Goal: Information Seeking & Learning: Learn about a topic

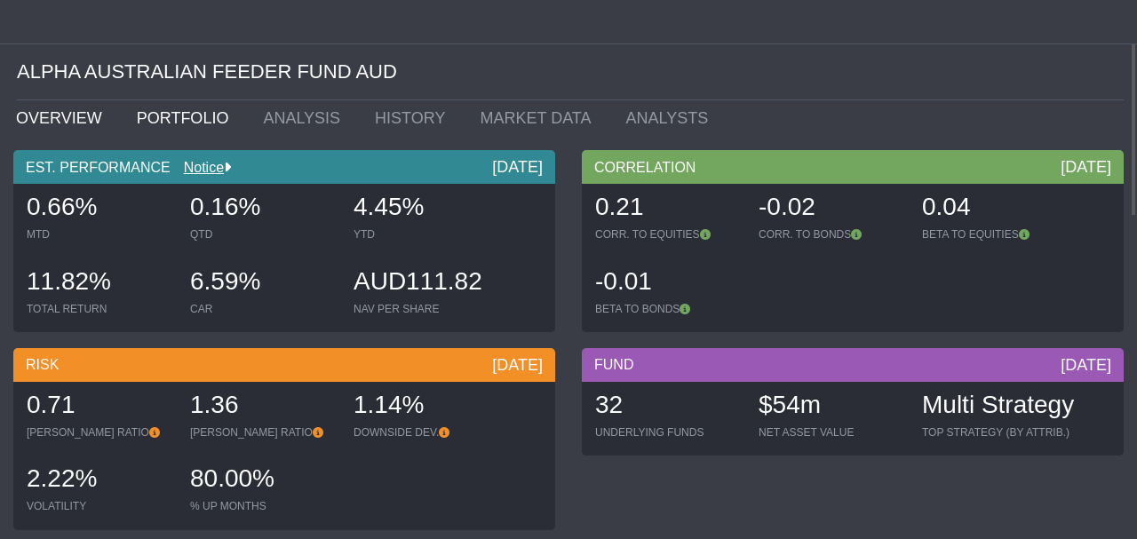
click at [157, 123] on link "PORTFOLIO" at bounding box center [187, 118] width 127 height 36
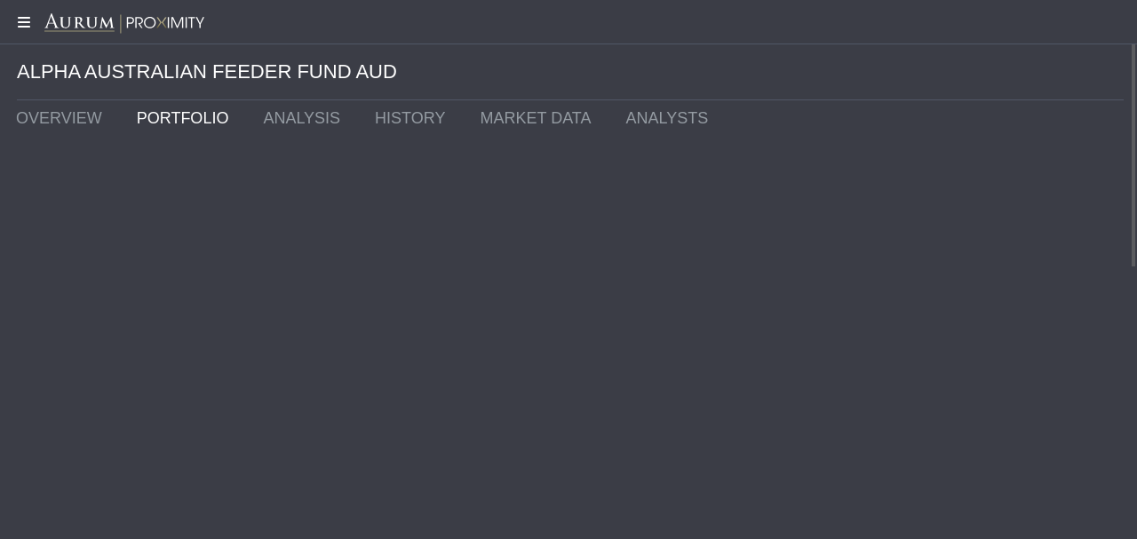
click at [22, 20] on icon at bounding box center [22, 22] width 44 height 14
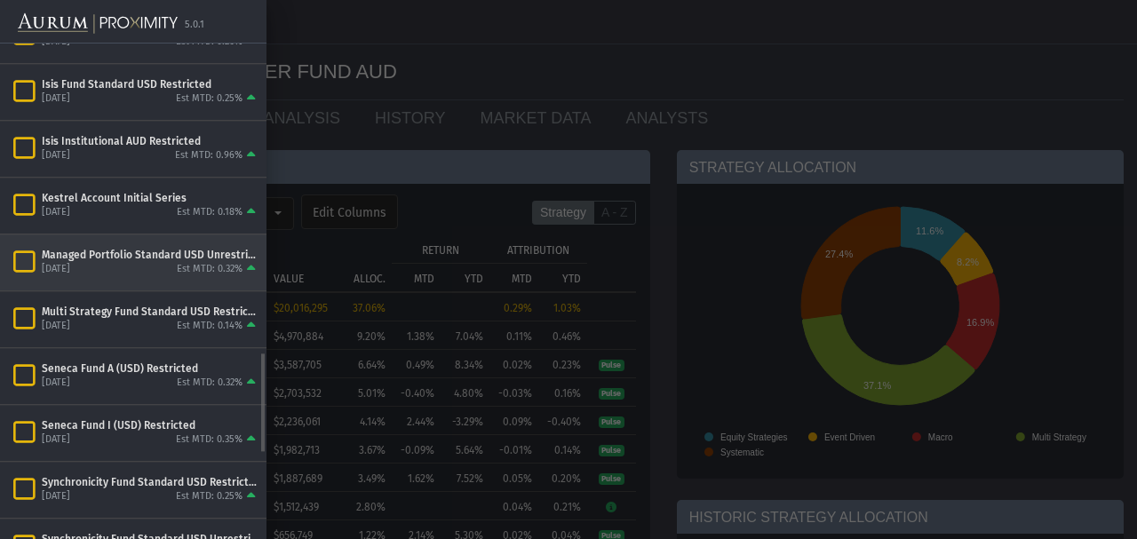
scroll to position [1555, 0]
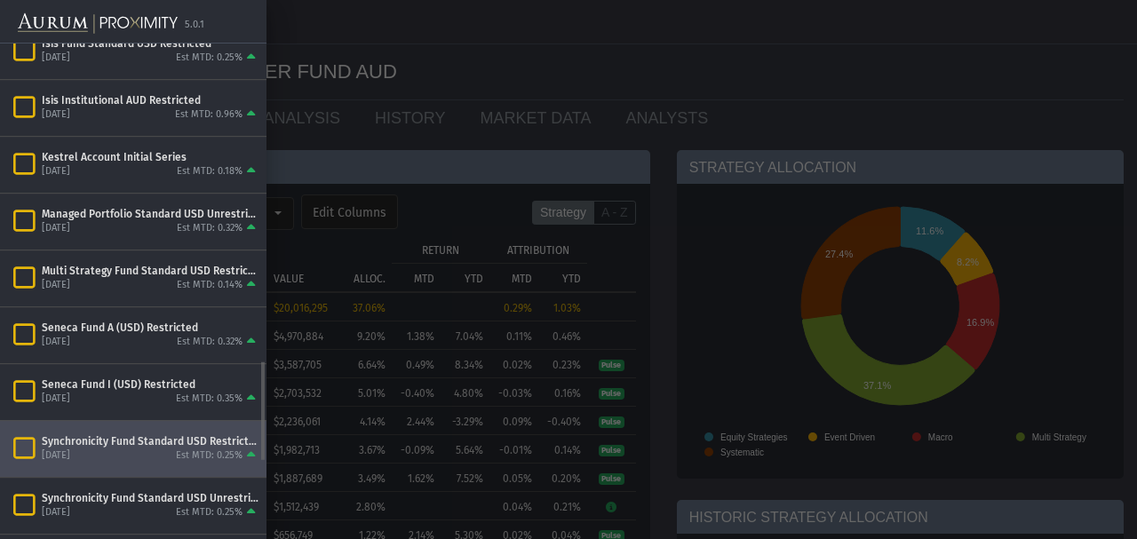
click at [122, 435] on div "Synchronicity Fund Standard USD Restricted" at bounding box center [151, 442] width 218 height 14
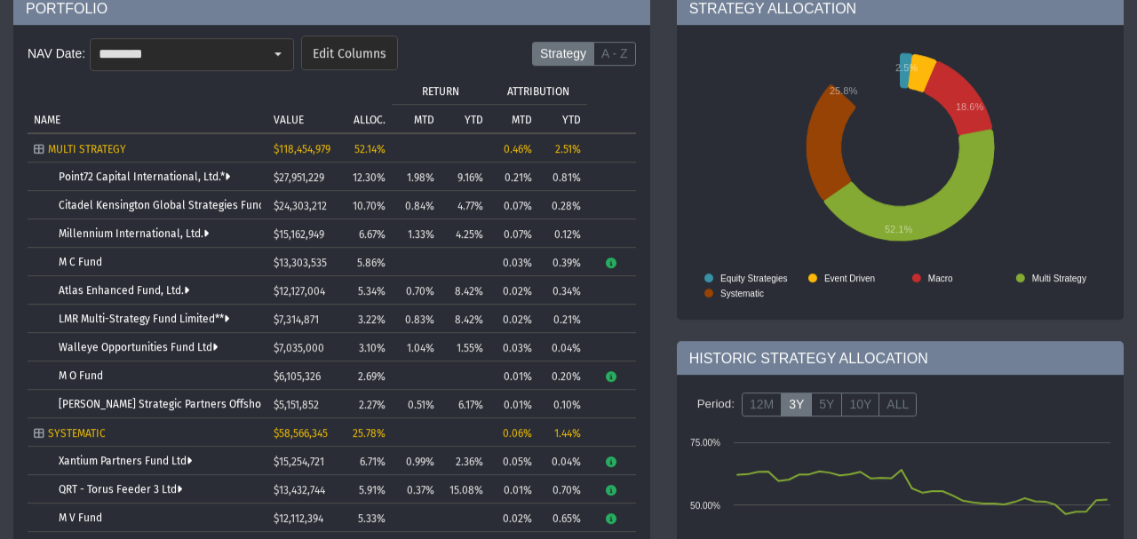
scroll to position [199, 0]
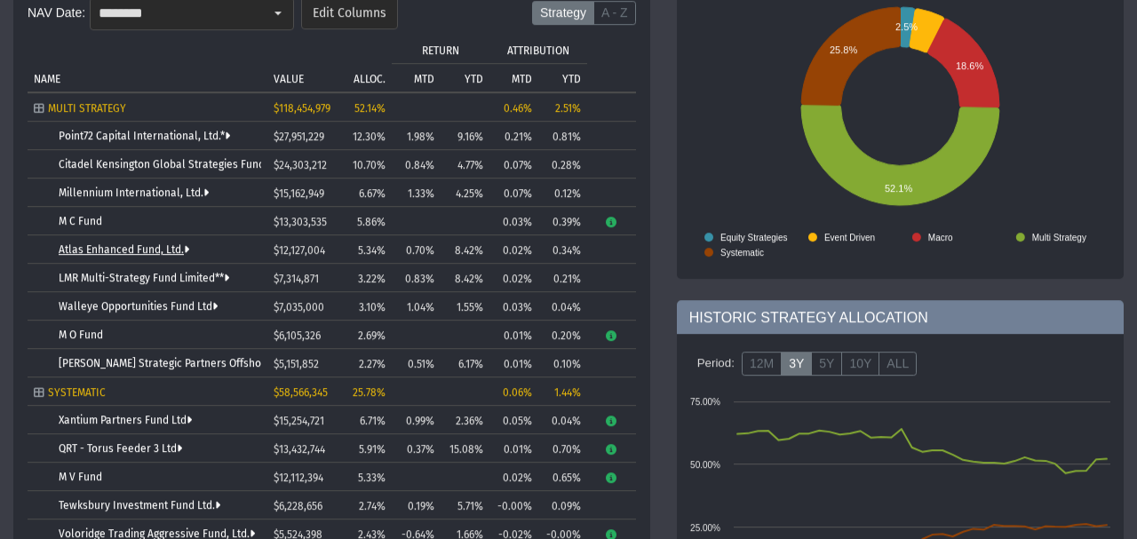
click at [116, 252] on link "Atlas Enhanced Fund, Ltd." at bounding box center [124, 250] width 131 height 12
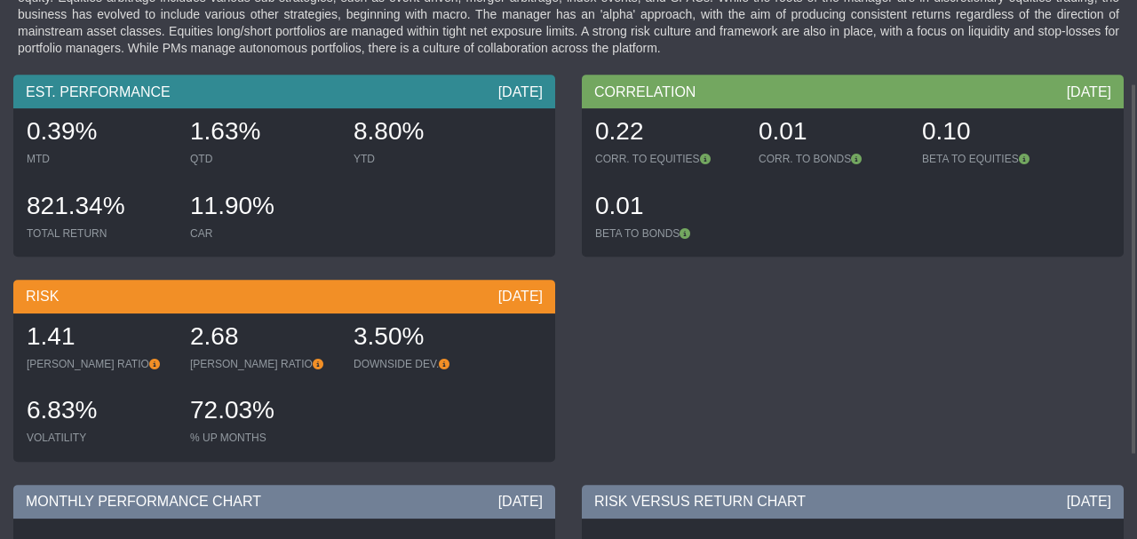
scroll to position [7, 0]
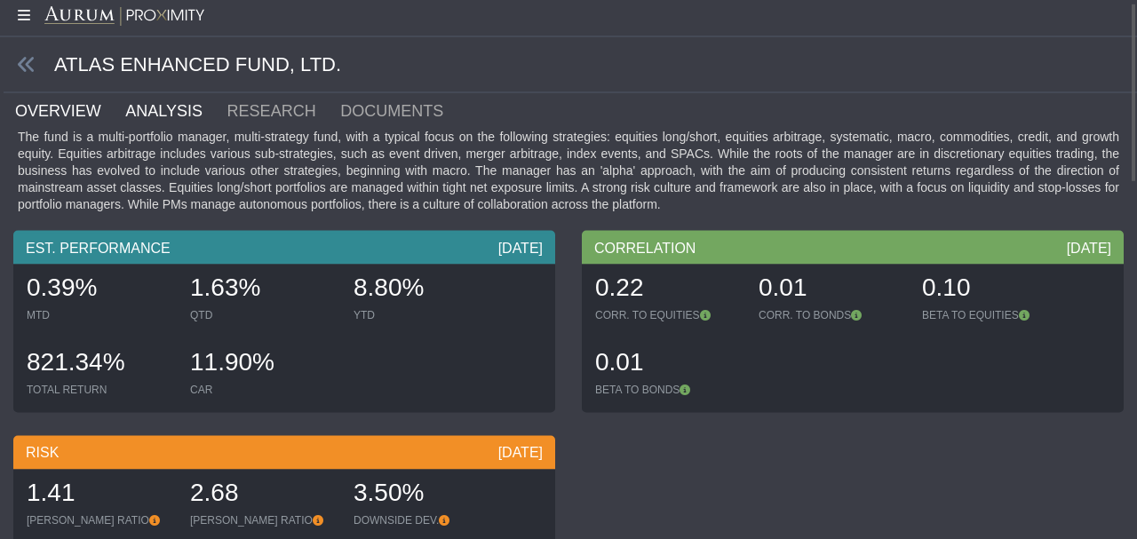
click at [124, 105] on link "ANALYSIS" at bounding box center [174, 111] width 101 height 36
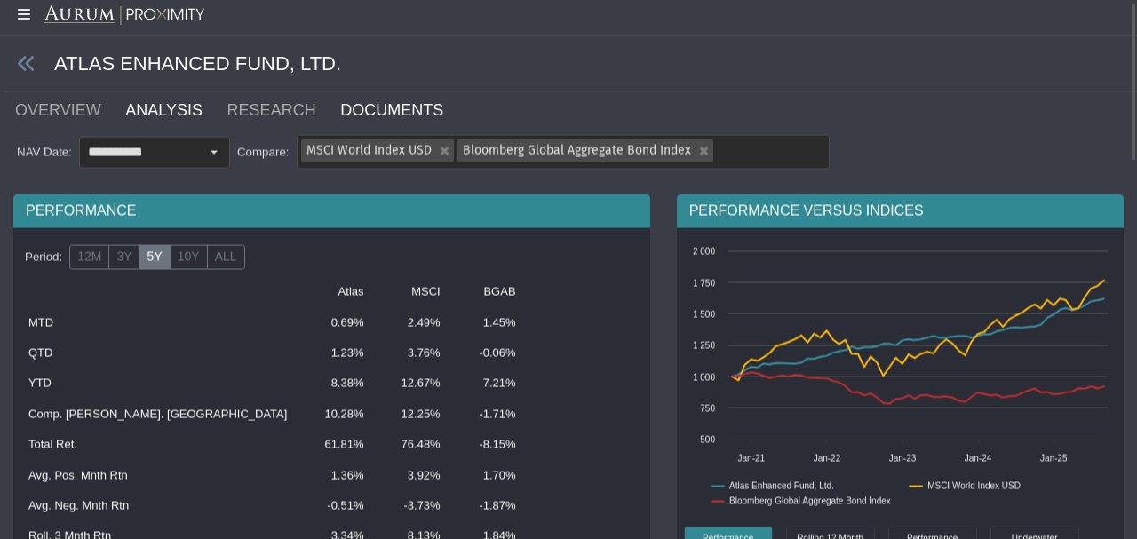
click at [339, 107] on link "DOCUMENTS" at bounding box center [403, 110] width 128 height 36
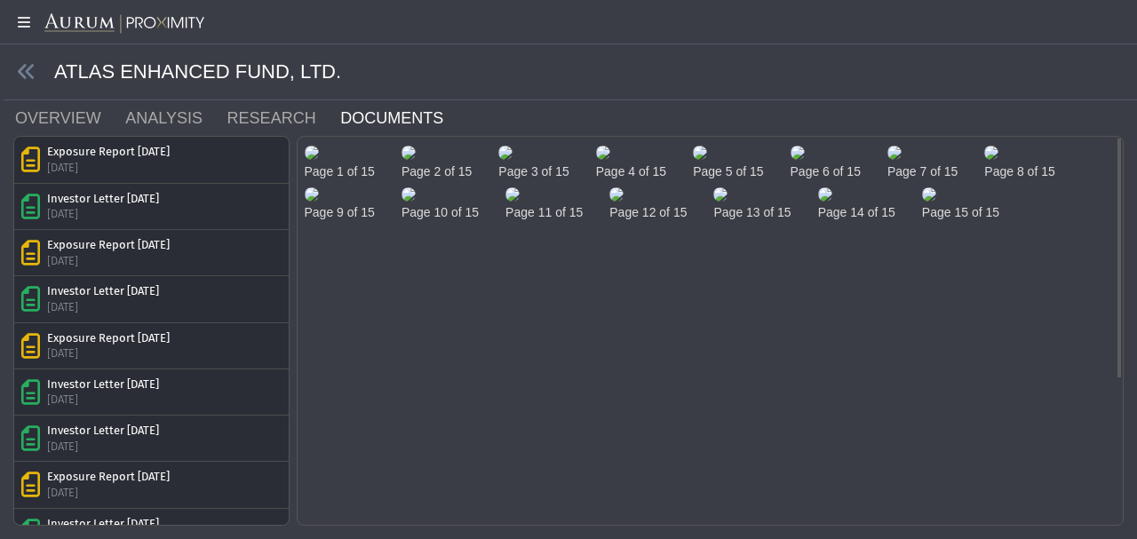
click at [707, 160] on img at bounding box center [700, 153] width 14 height 14
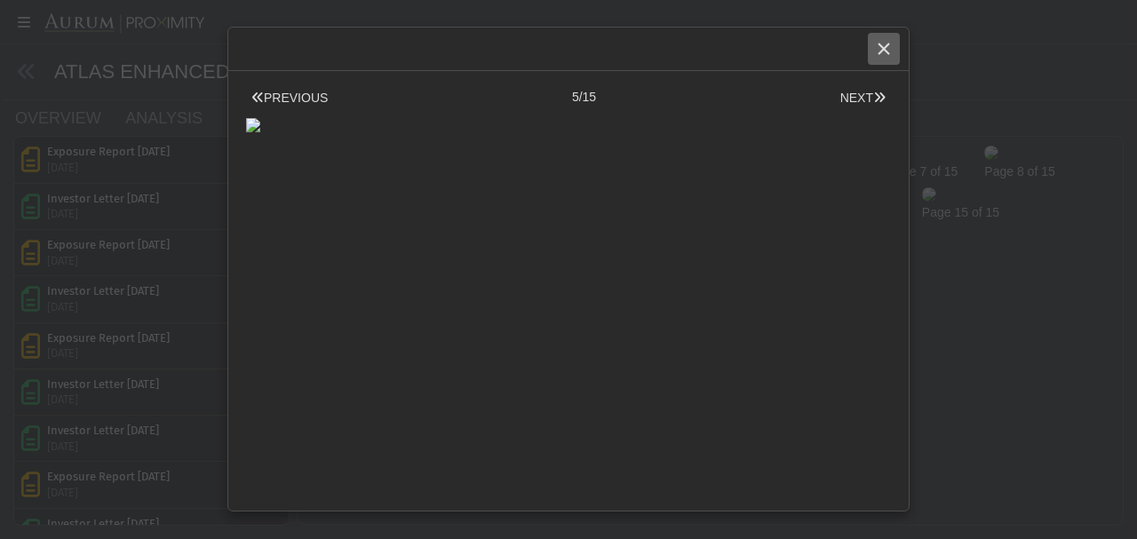
click at [894, 57] on div "Close" at bounding box center [884, 49] width 30 height 30
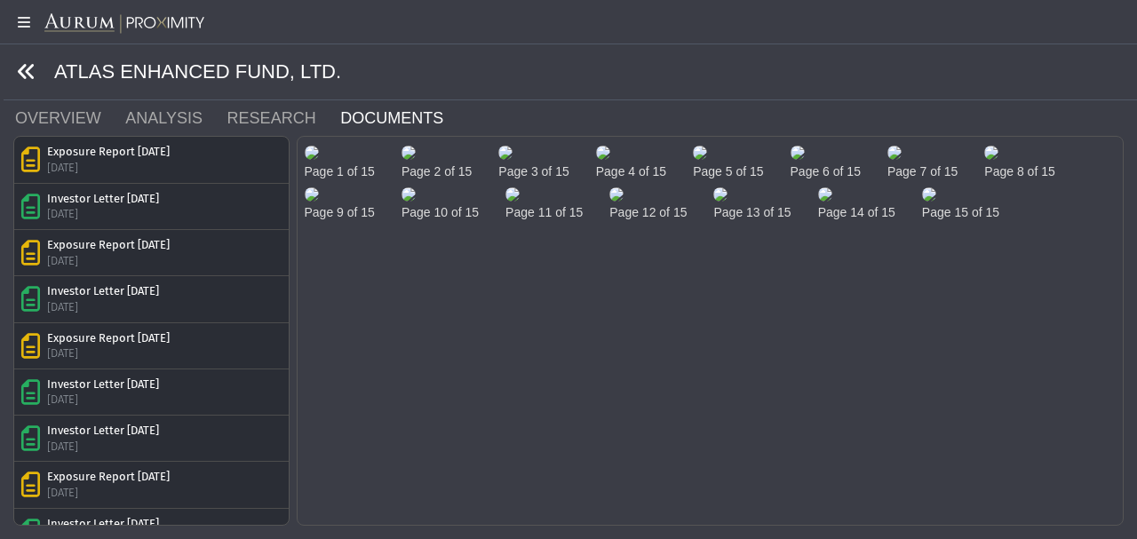
click at [25, 73] on icon at bounding box center [27, 72] width 20 height 20
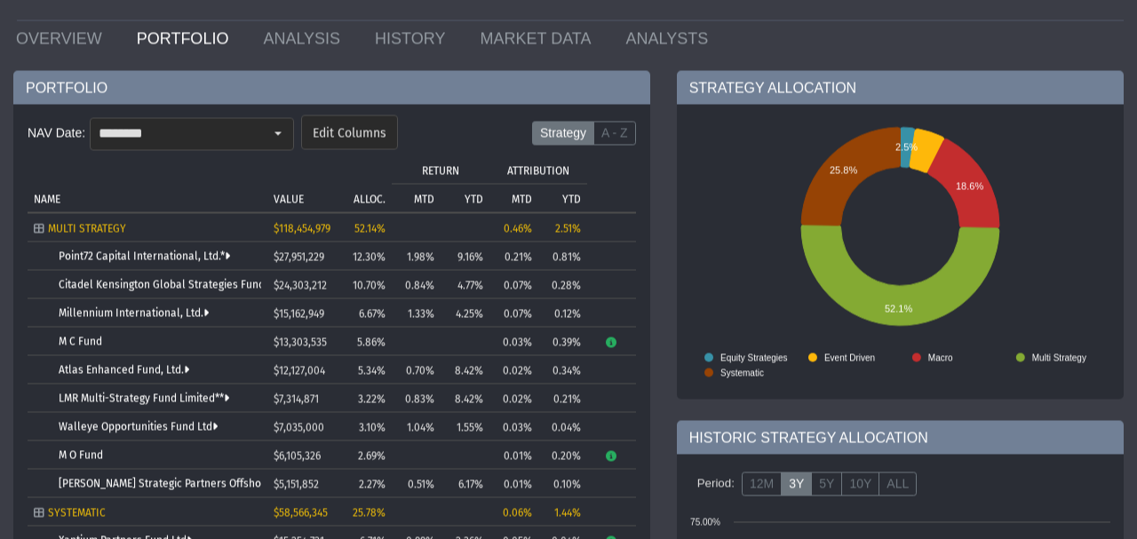
scroll to position [119, 0]
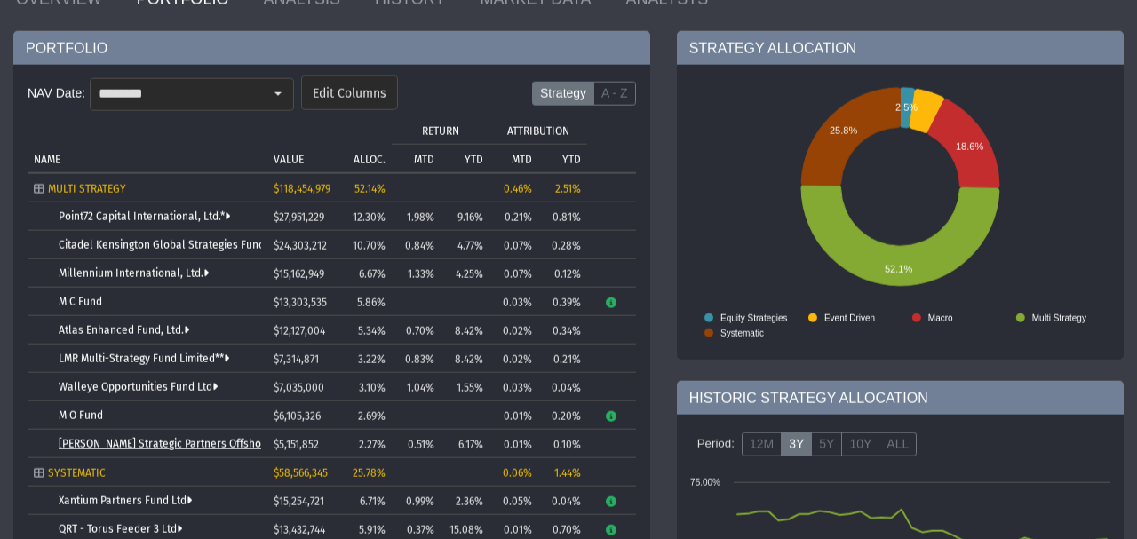
click at [184, 445] on link "[PERSON_NAME] Strategic Partners Offshore Fund, Ltd." at bounding box center [193, 444] width 268 height 12
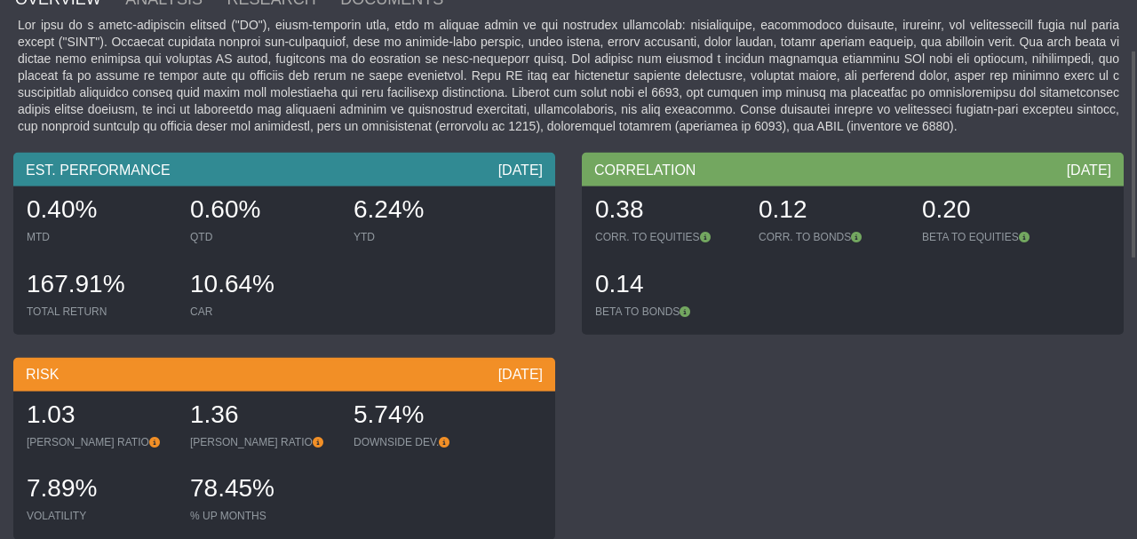
scroll to position [80, 0]
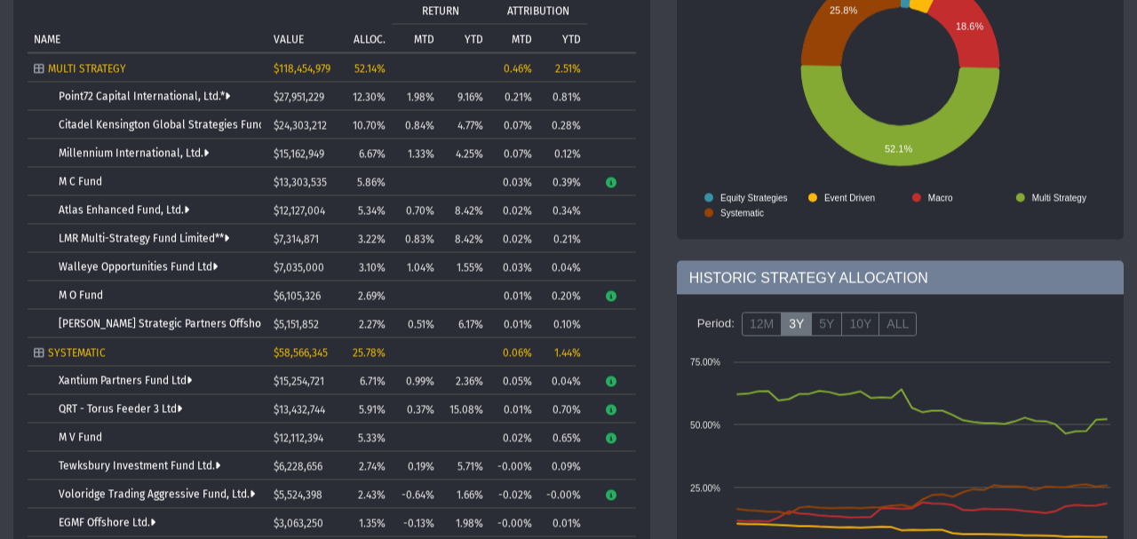
scroll to position [279, 0]
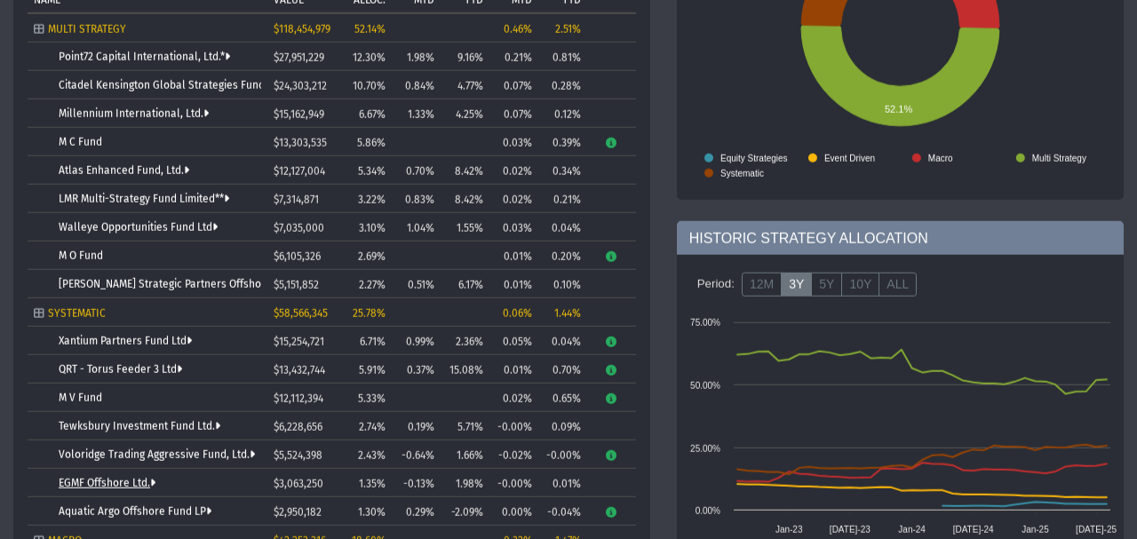
click at [122, 480] on link "EGMF Offshore Ltd." at bounding box center [107, 483] width 97 height 12
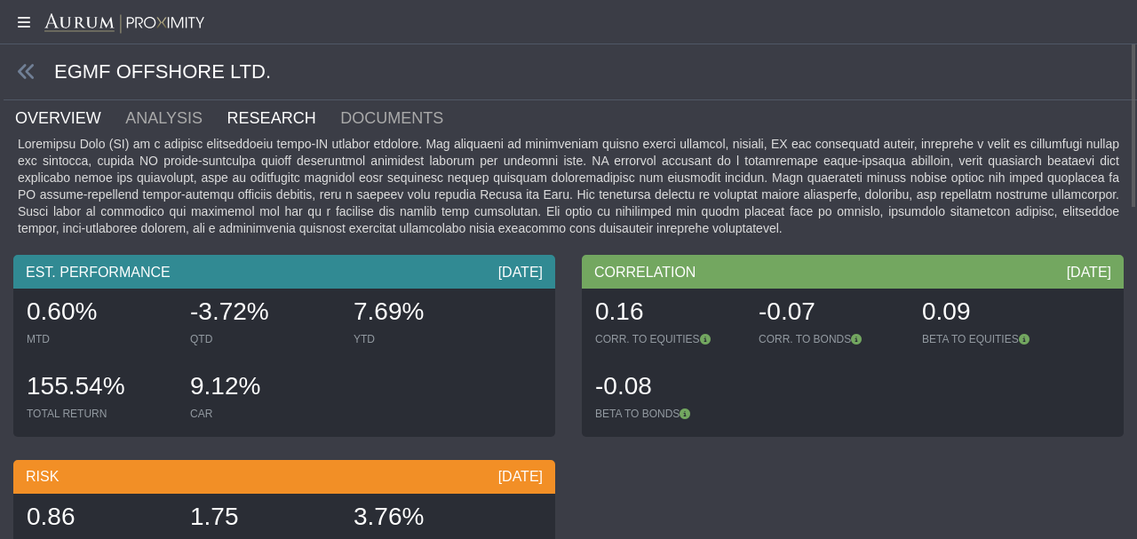
click at [265, 120] on link "RESEARCH" at bounding box center [283, 118] width 114 height 36
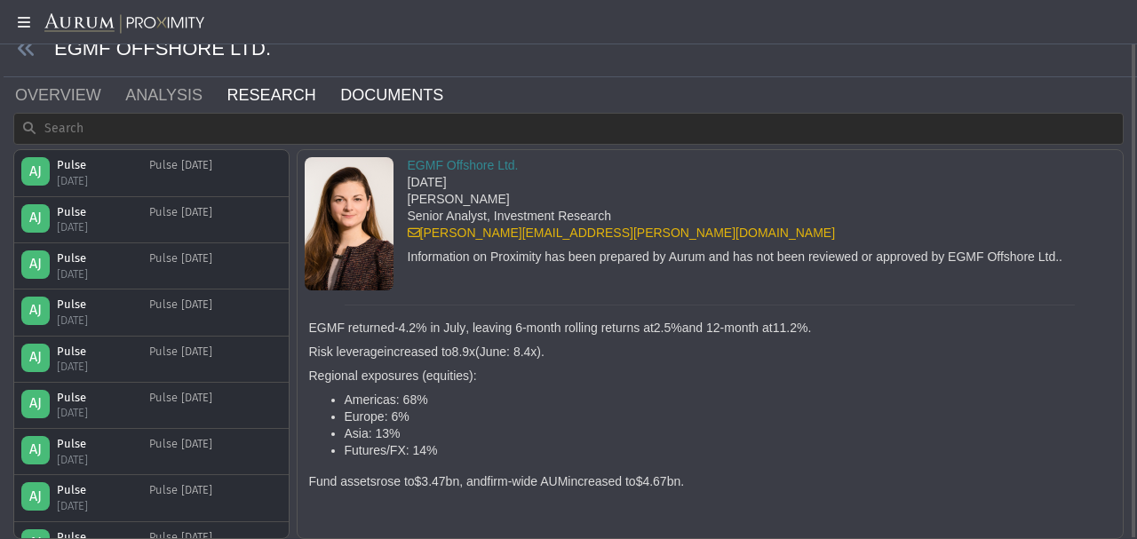
click at [361, 95] on link "DOCUMENTS" at bounding box center [403, 95] width 128 height 36
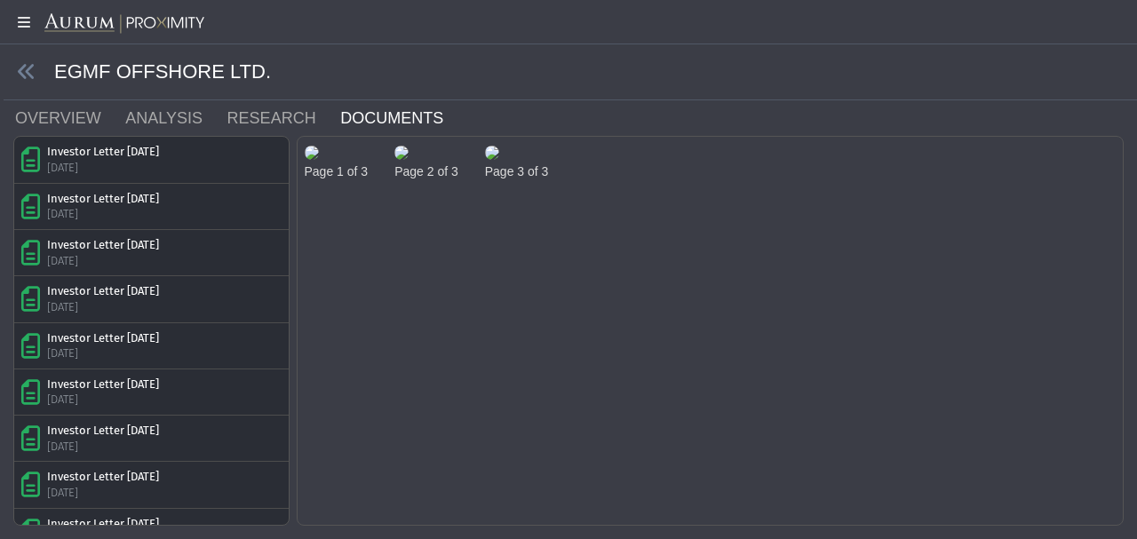
click at [319, 160] on img at bounding box center [312, 153] width 14 height 14
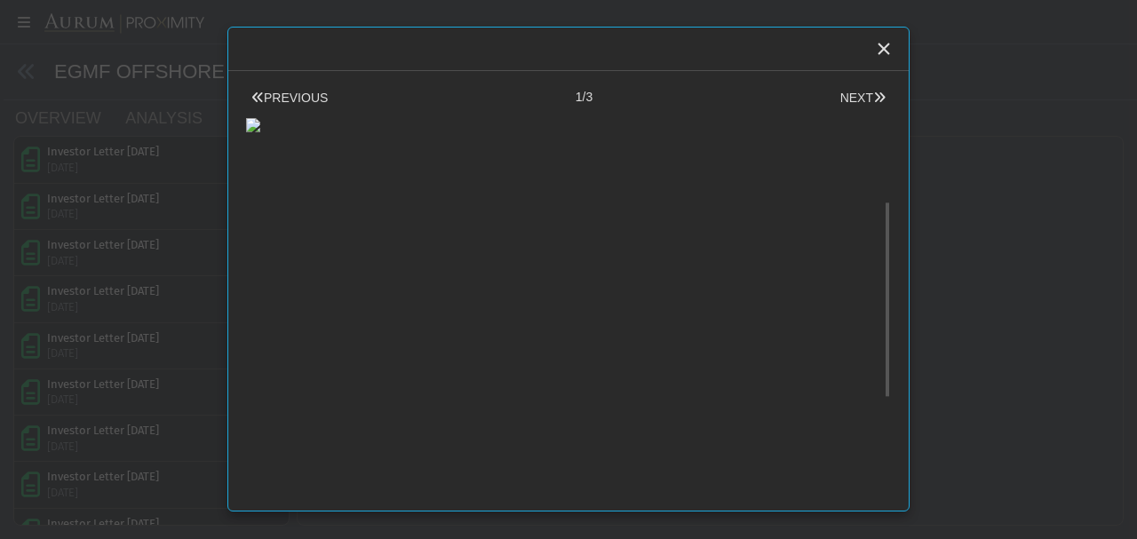
scroll to position [153, 0]
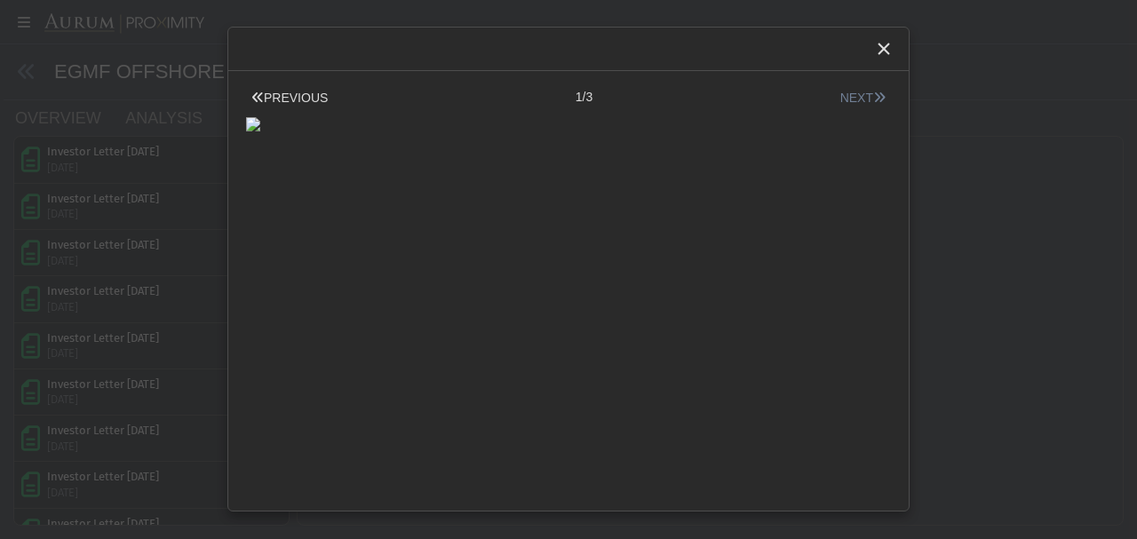
click at [844, 96] on button "NEXT" at bounding box center [863, 98] width 56 height 19
click at [850, 92] on button "NEXT" at bounding box center [863, 98] width 56 height 19
click at [283, 93] on button "PREVIOUS" at bounding box center [289, 98] width 87 height 19
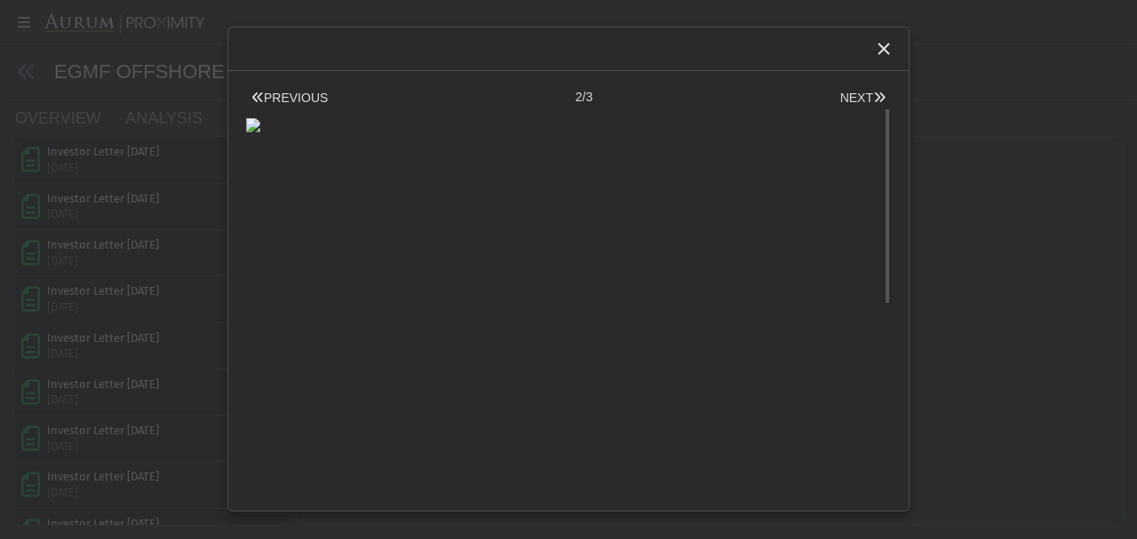
scroll to position [0, 0]
click at [883, 52] on icon "Close" at bounding box center [884, 49] width 16 height 16
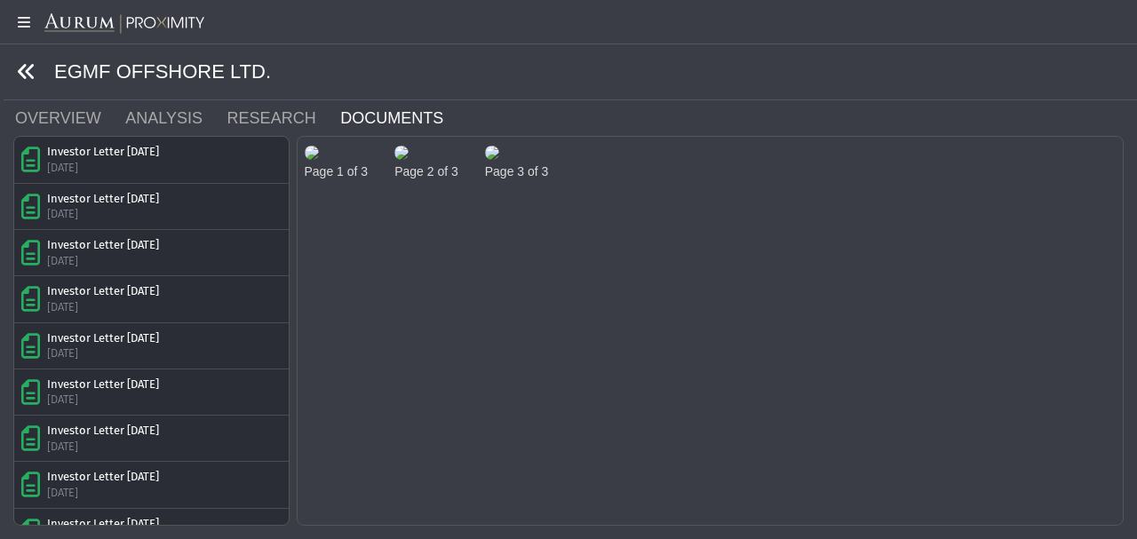
click at [32, 70] on icon at bounding box center [27, 72] width 20 height 20
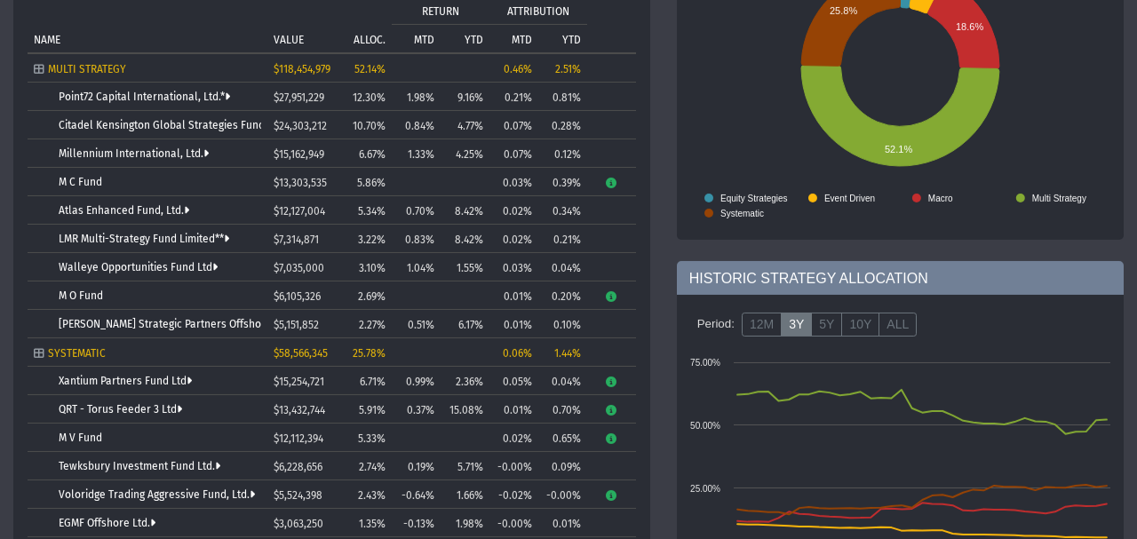
scroll to position [279, 0]
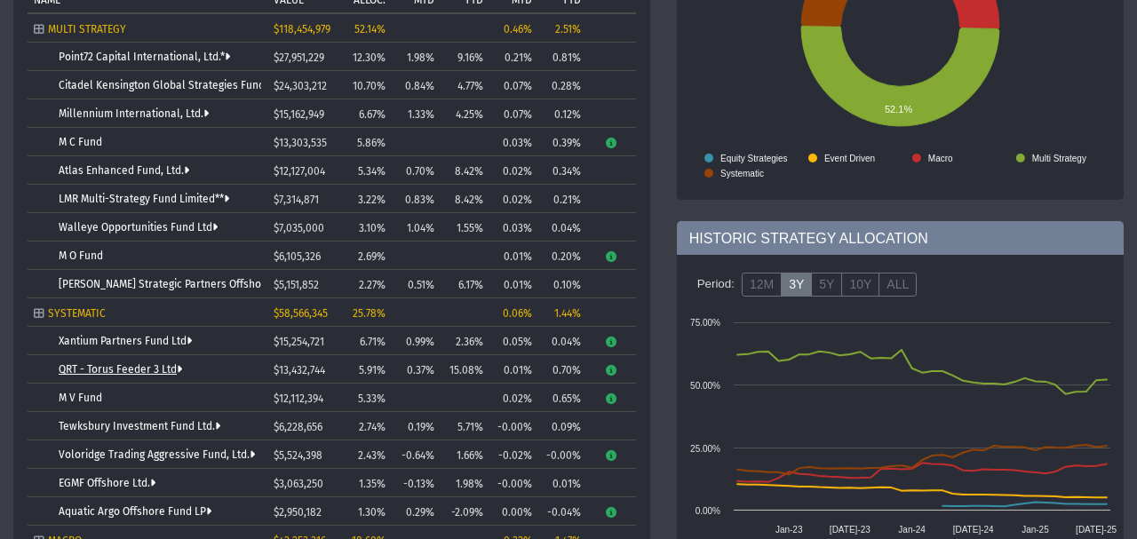
click at [172, 367] on link "QRT - Torus Feeder 3 Ltd" at bounding box center [121, 369] width 124 height 12
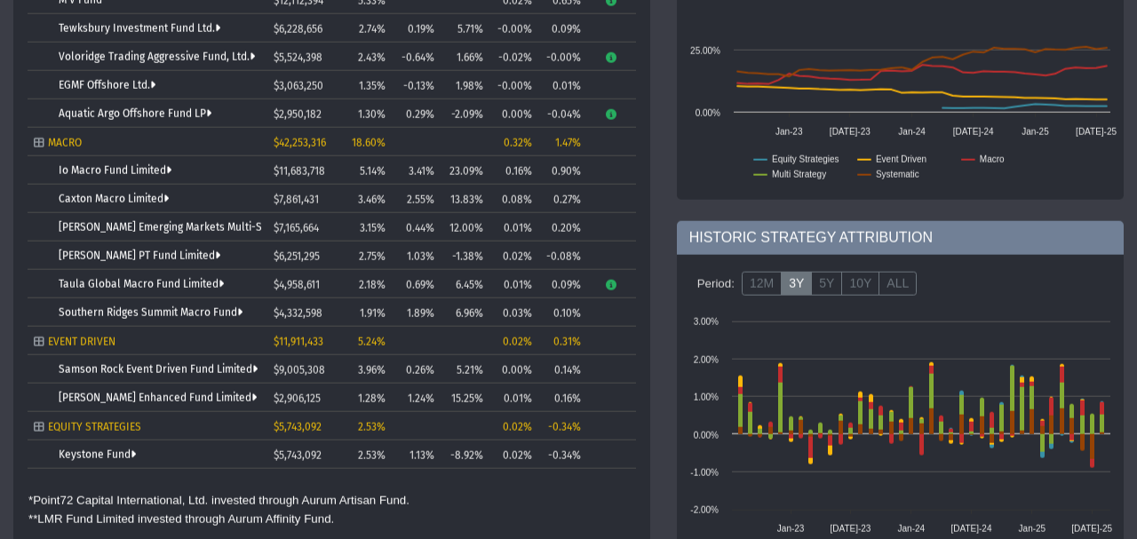
scroll to position [757, 0]
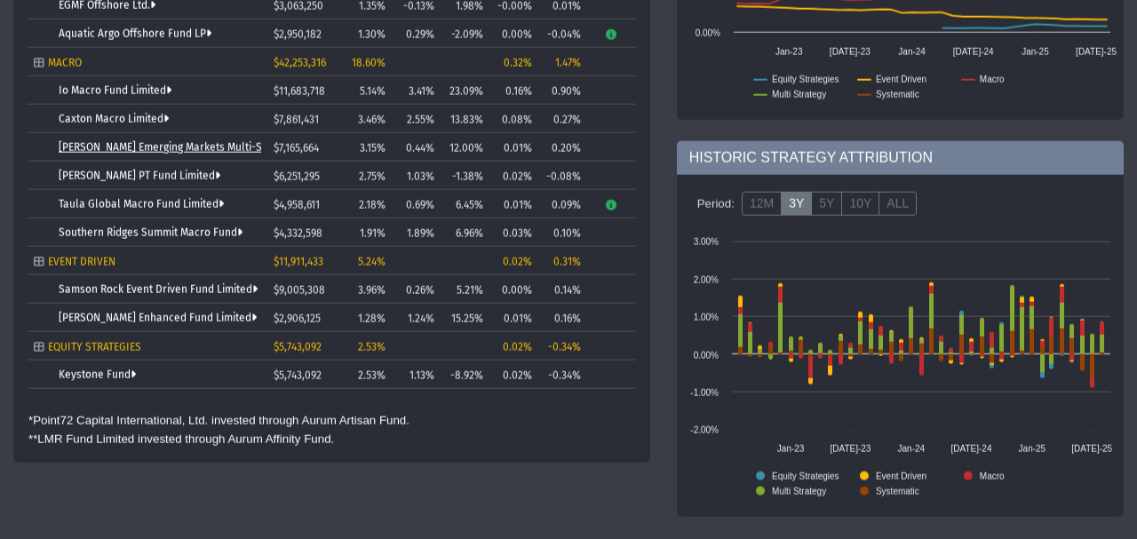
click at [173, 142] on link "[PERSON_NAME] Emerging Markets Multi-Strategy Fund Limited" at bounding box center [213, 147] width 308 height 12
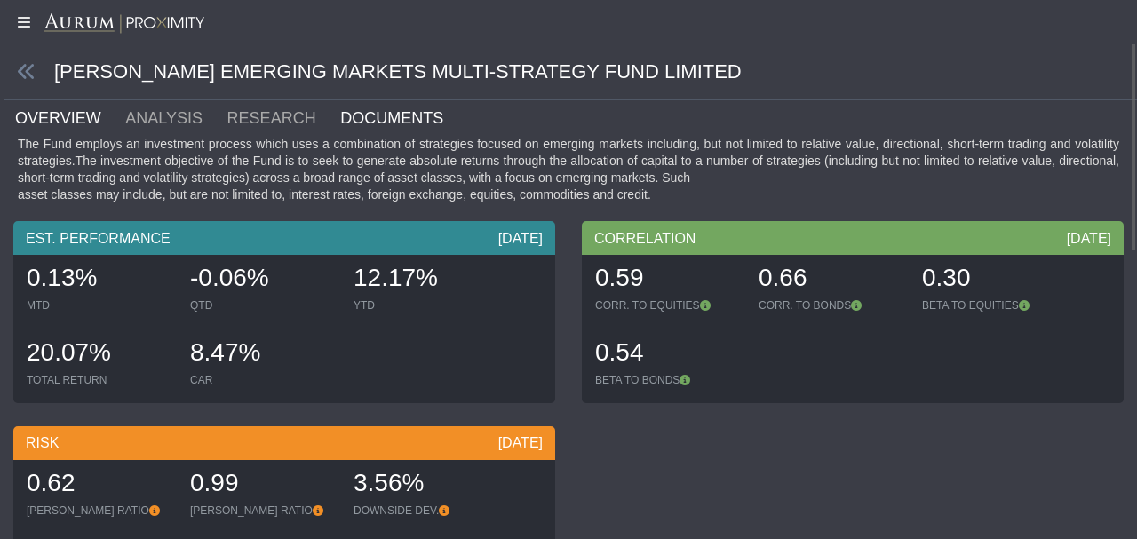
click at [339, 123] on link "DOCUMENTS" at bounding box center [403, 118] width 128 height 36
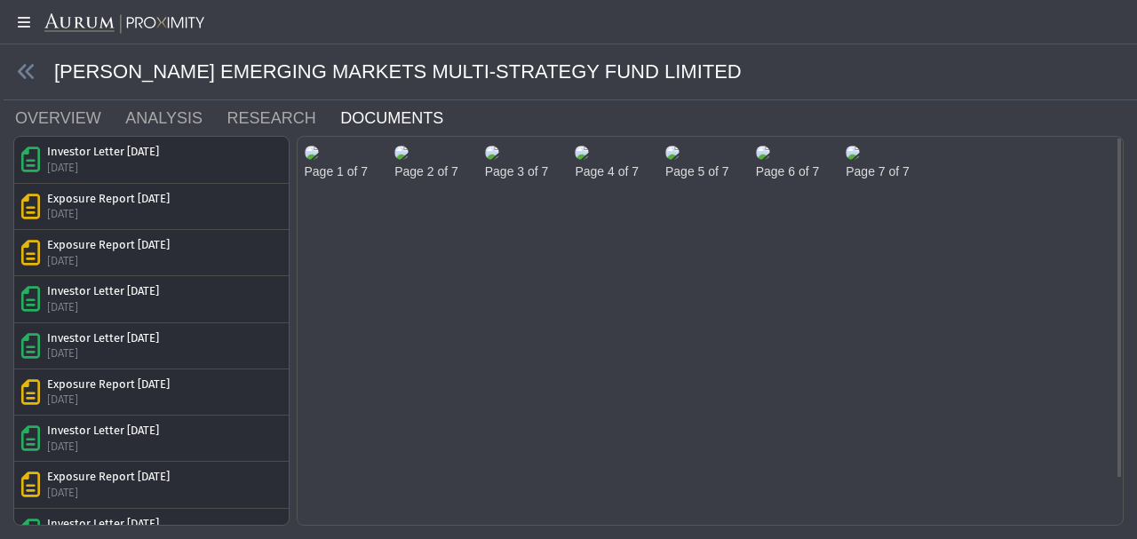
click at [409, 160] on img at bounding box center [402, 153] width 14 height 14
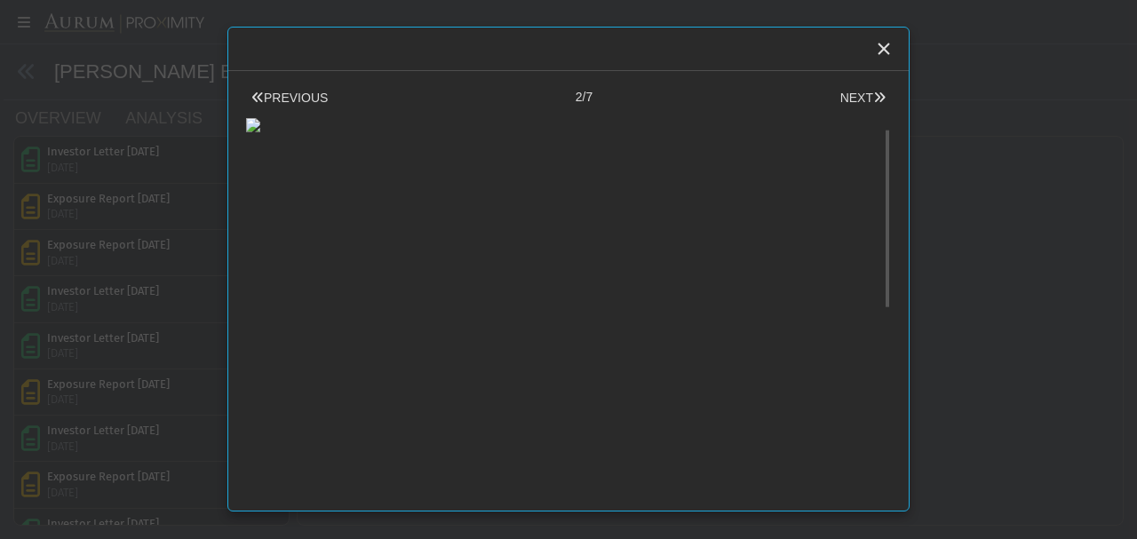
scroll to position [47, 0]
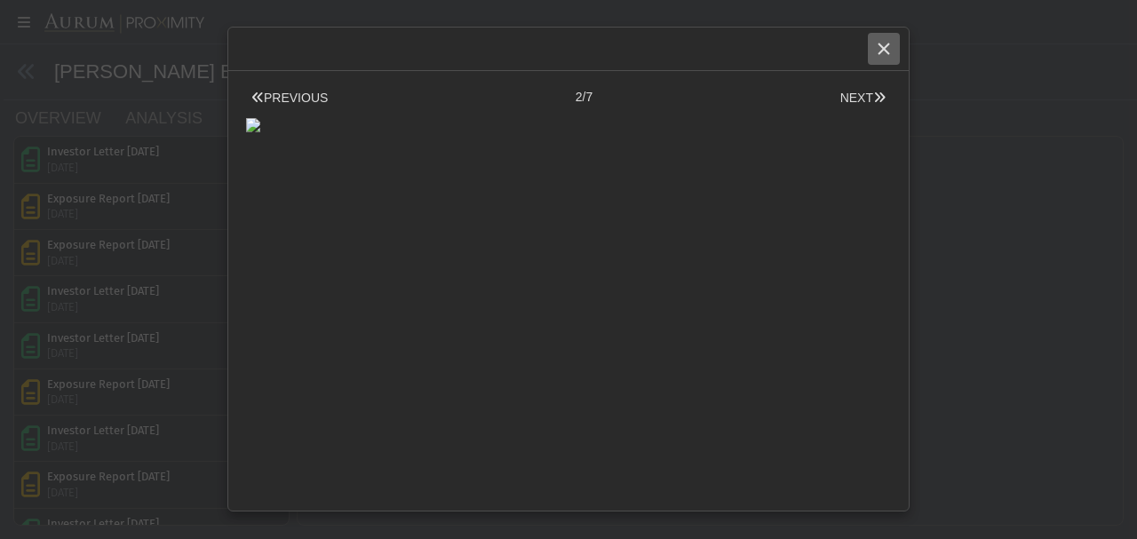
click at [884, 54] on icon "Close" at bounding box center [884, 49] width 16 height 16
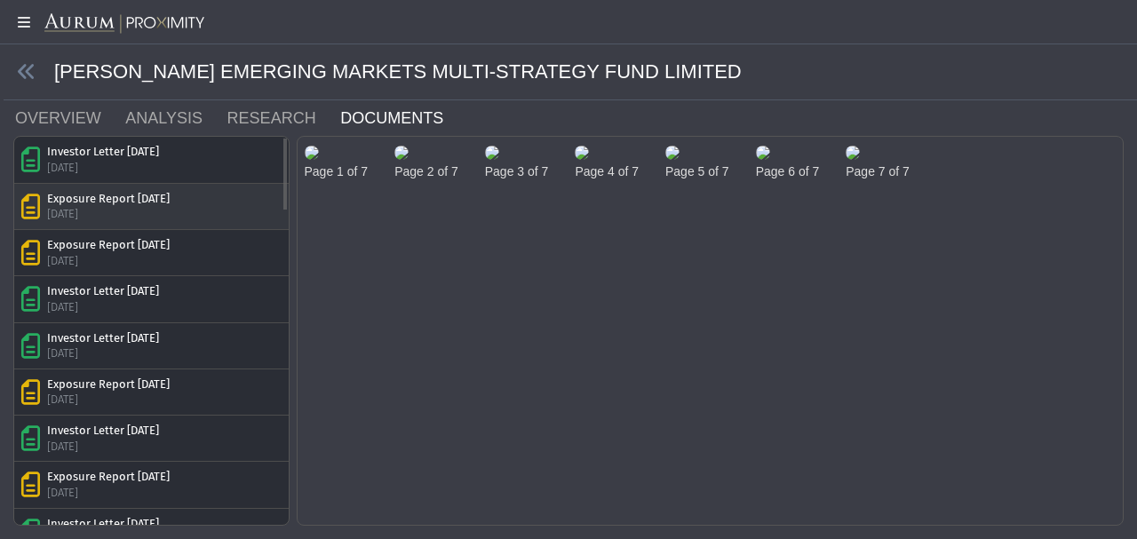
click at [121, 197] on div "Exposure Report [DATE]" at bounding box center [108, 199] width 123 height 16
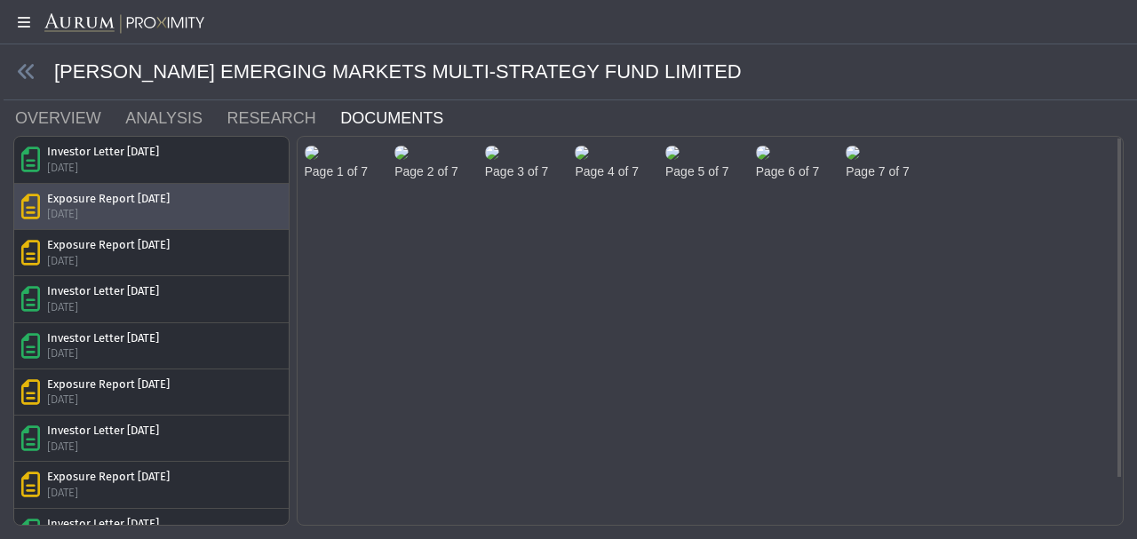
click at [472, 179] on div "Page 2 of 7" at bounding box center [426, 161] width 91 height 35
click at [409, 160] on img at bounding box center [402, 153] width 14 height 14
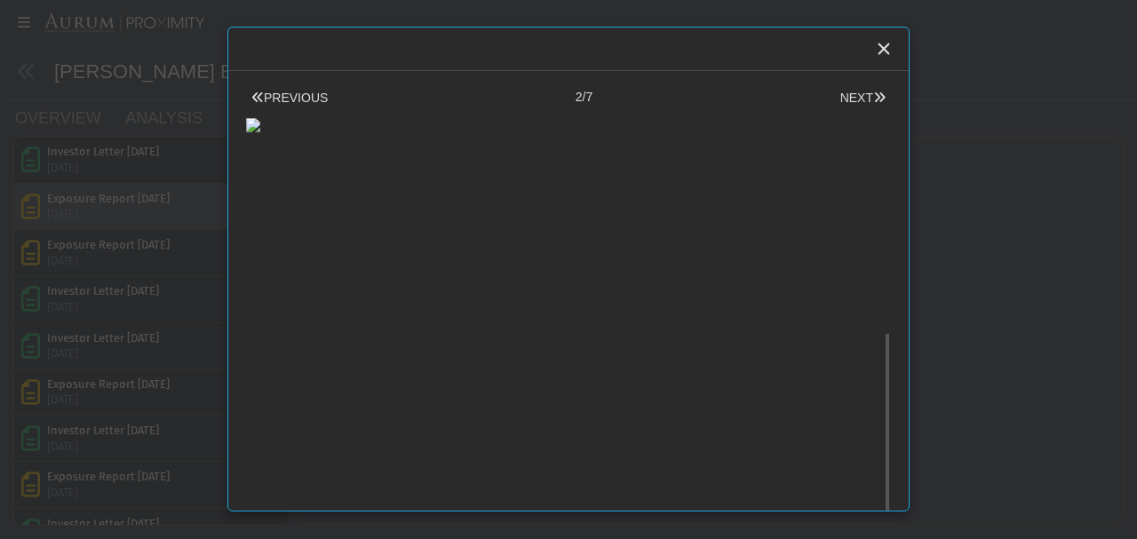
scroll to position [504, 0]
click at [838, 101] on button "NEXT" at bounding box center [863, 98] width 56 height 19
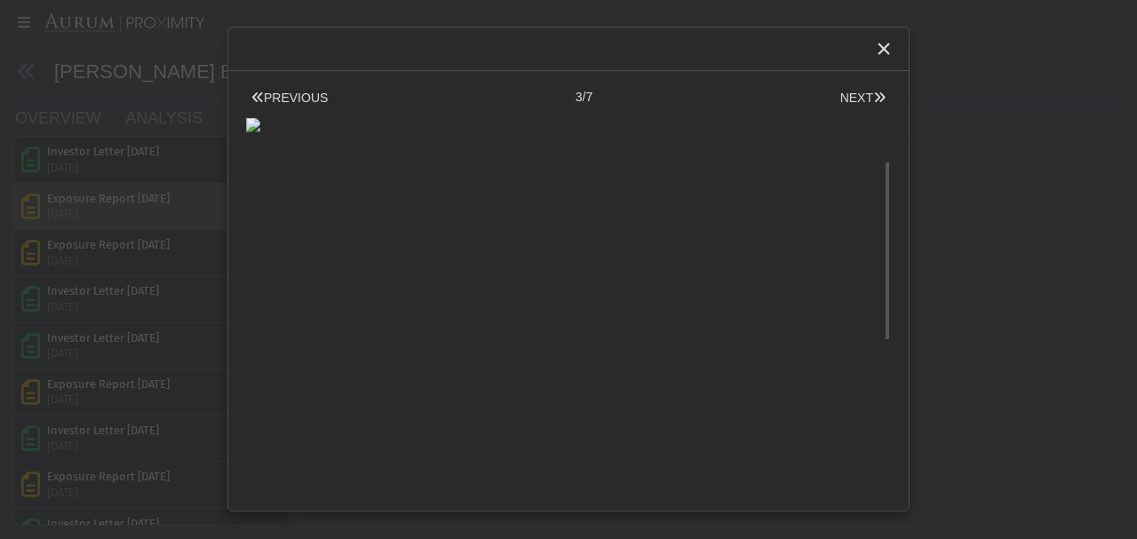
scroll to position [0, 0]
click at [889, 46] on icon "Close" at bounding box center [884, 49] width 16 height 16
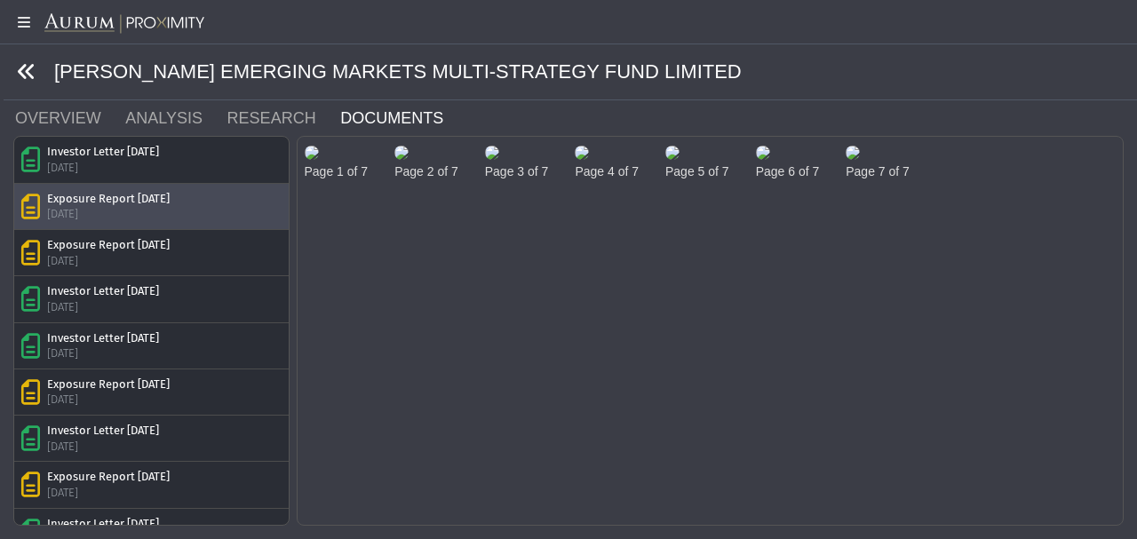
click at [20, 75] on icon at bounding box center [27, 72] width 20 height 20
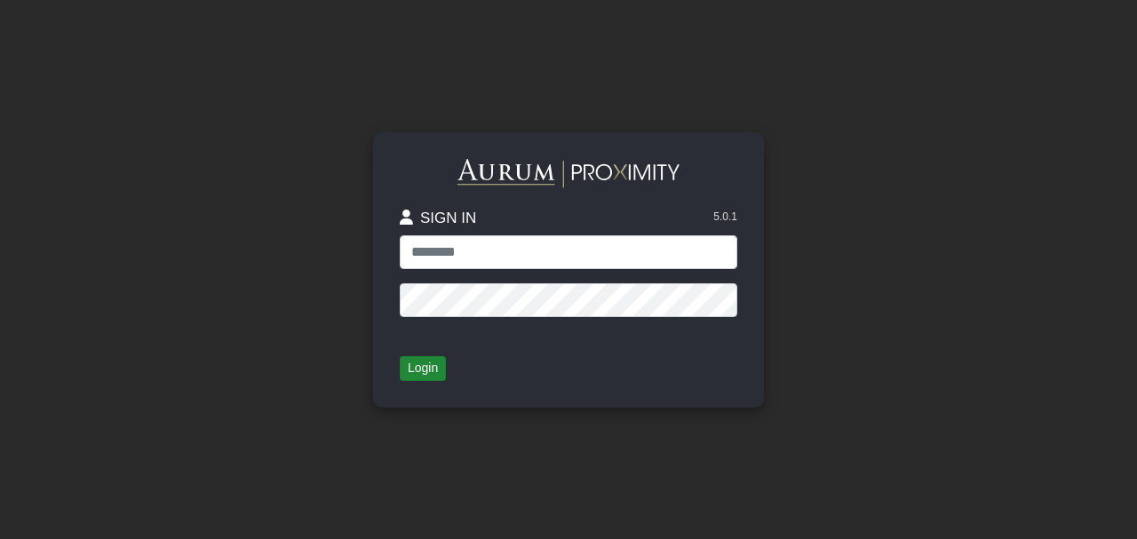
type input "**********"
click at [411, 374] on button "Login" at bounding box center [423, 368] width 46 height 25
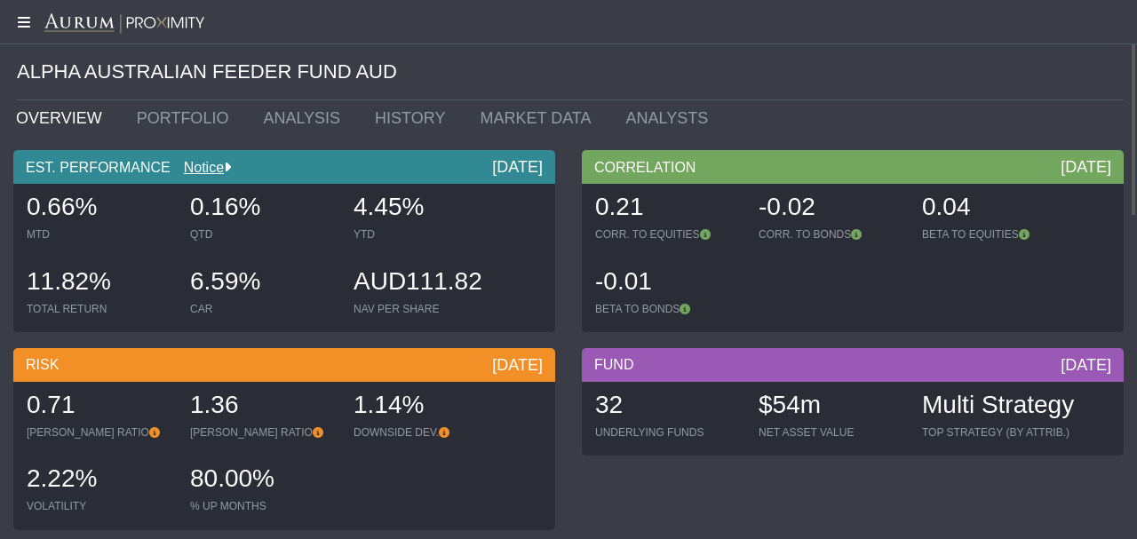
click at [16, 21] on icon at bounding box center [22, 22] width 44 height 14
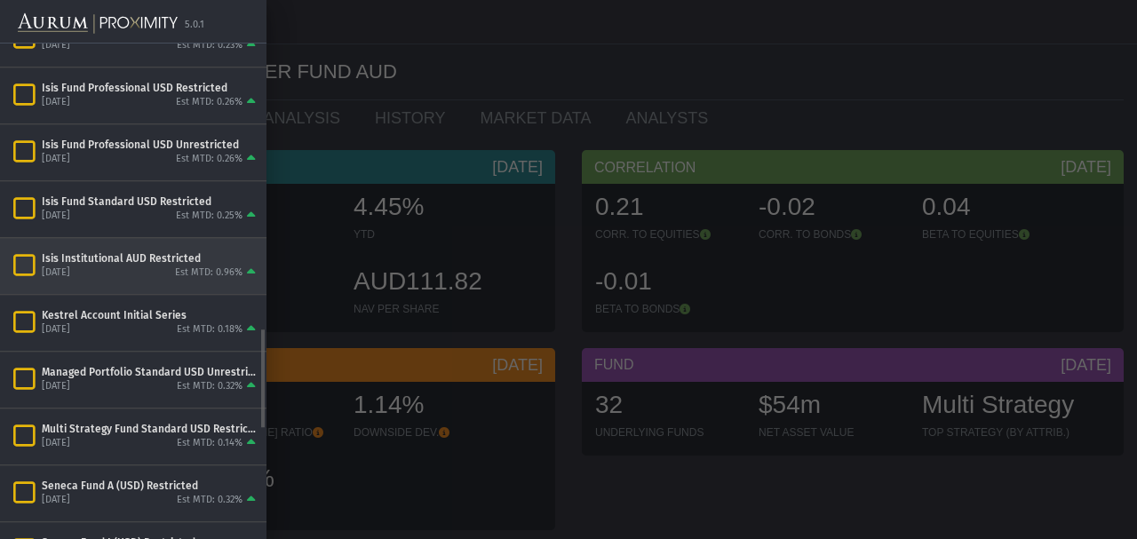
scroll to position [1517, 0]
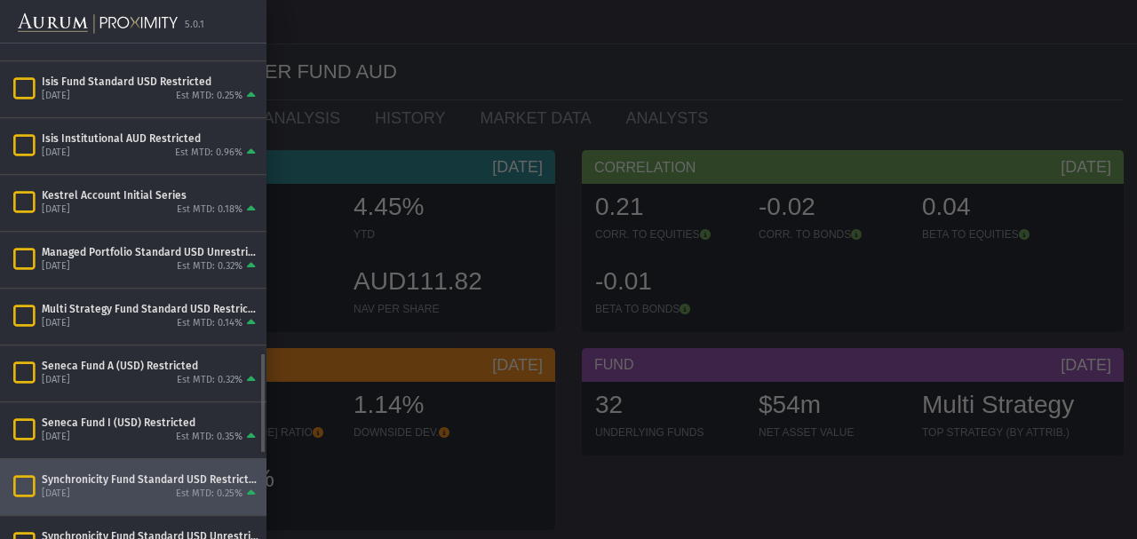
click at [100, 474] on div "Synchronicity Fund Standard USD Restricted" at bounding box center [151, 480] width 218 height 14
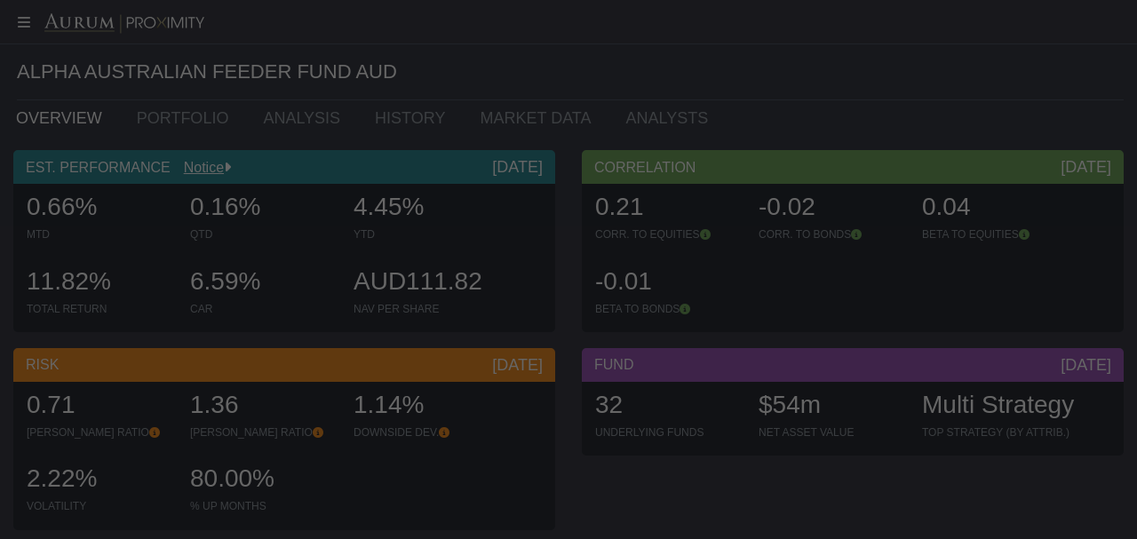
scroll to position [1518, 0]
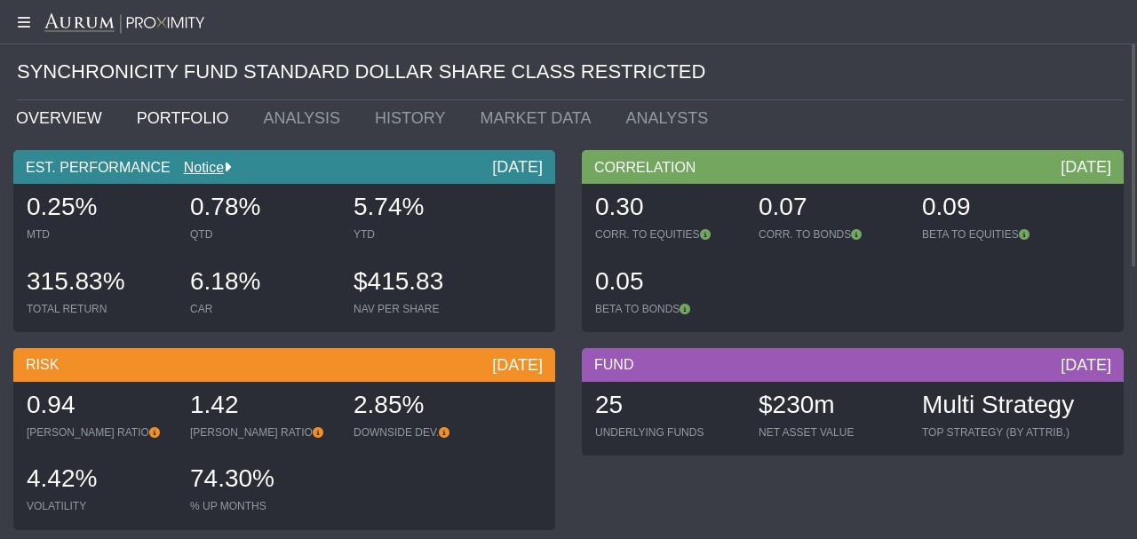
click at [164, 120] on link "PORTFOLIO" at bounding box center [187, 118] width 127 height 36
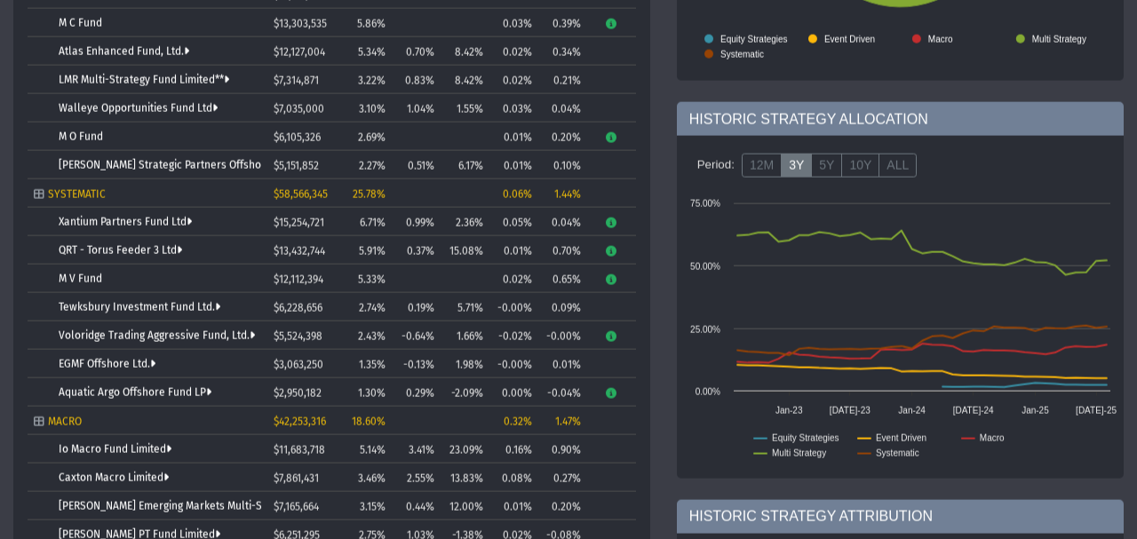
scroll to position [438, 0]
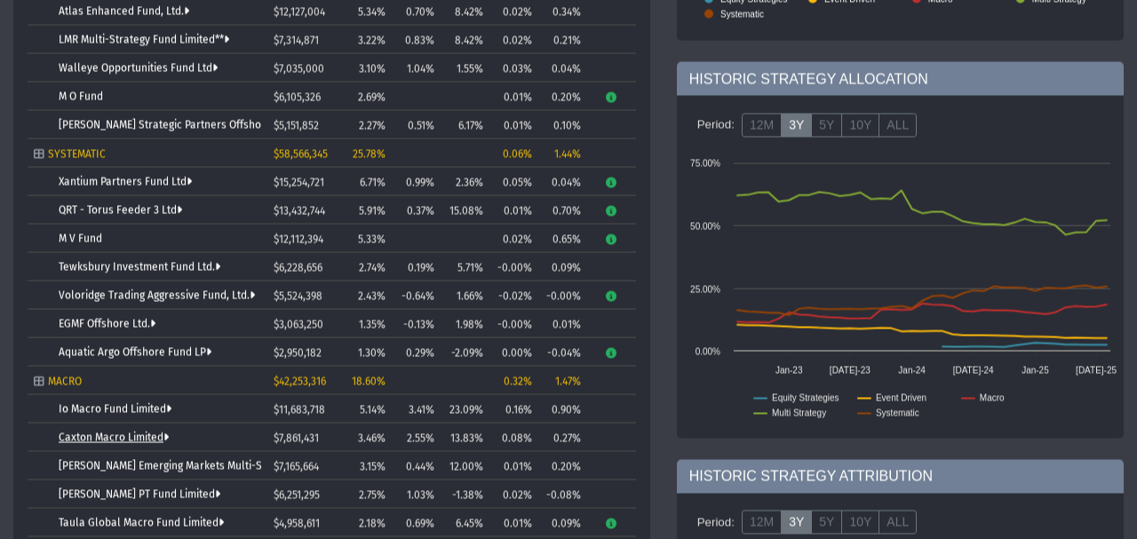
click at [151, 432] on link "Caxton Macro Limited" at bounding box center [114, 438] width 110 height 12
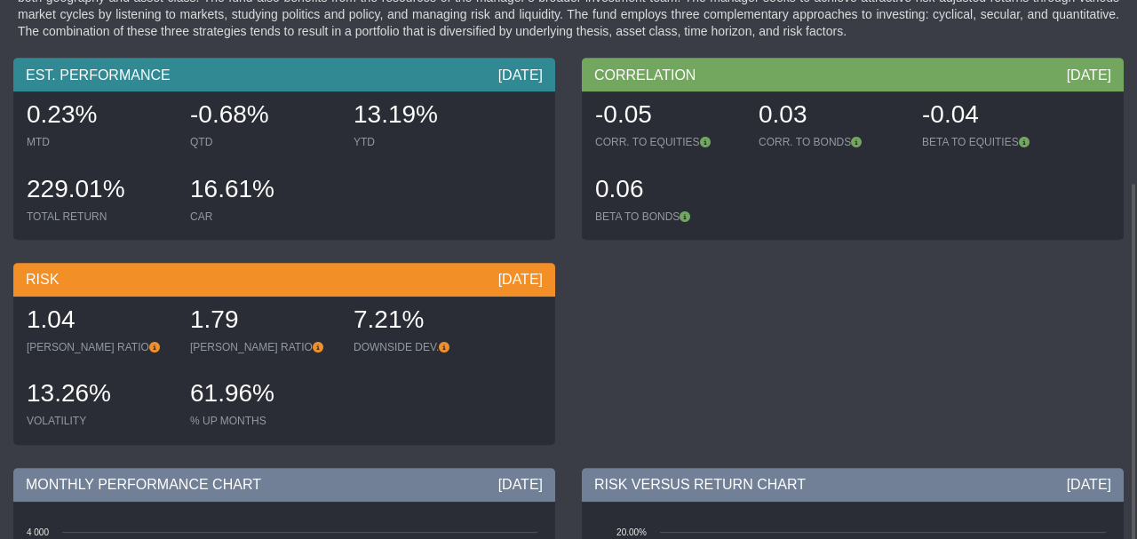
scroll to position [7, 0]
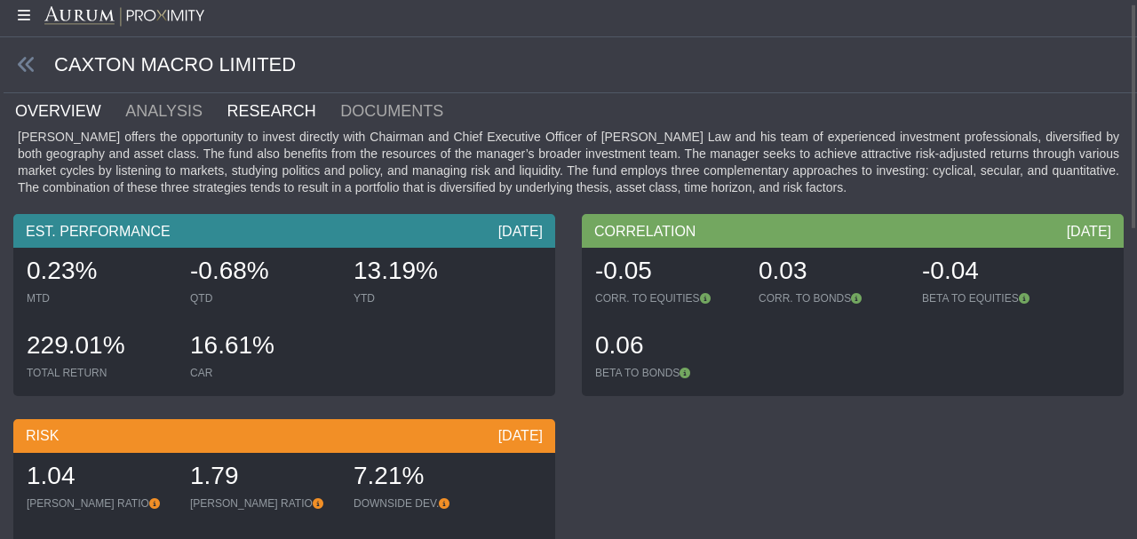
click at [240, 103] on link "RESEARCH" at bounding box center [283, 111] width 114 height 36
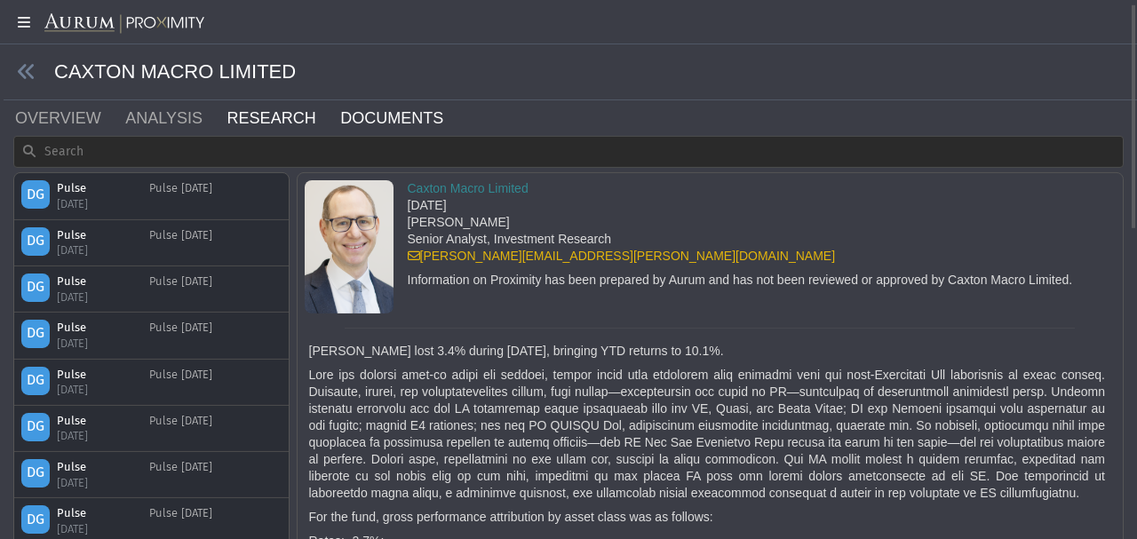
click at [373, 127] on link "DOCUMENTS" at bounding box center [403, 118] width 128 height 36
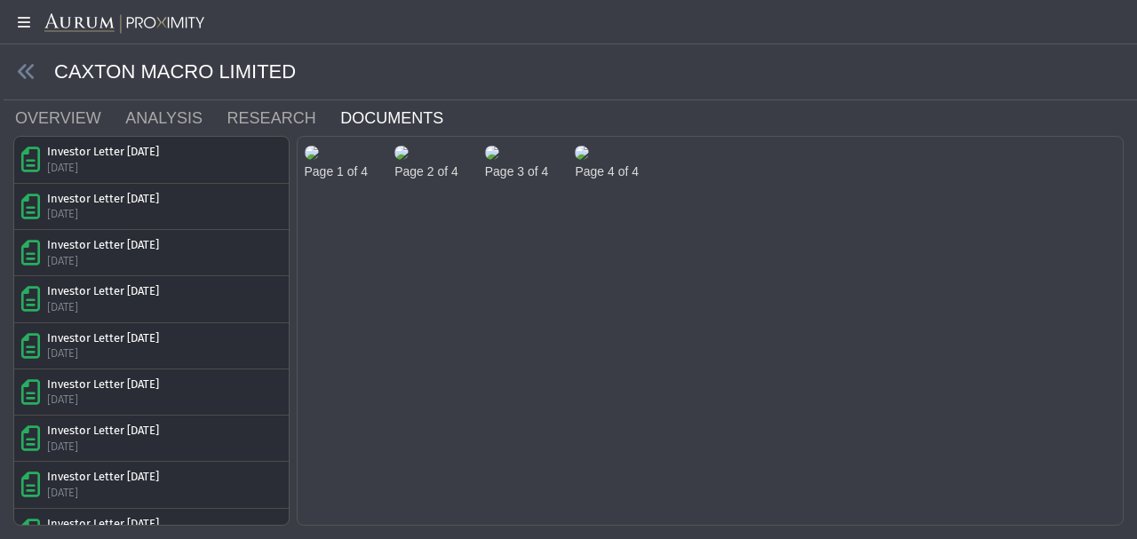
click at [319, 160] on img at bounding box center [312, 153] width 14 height 14
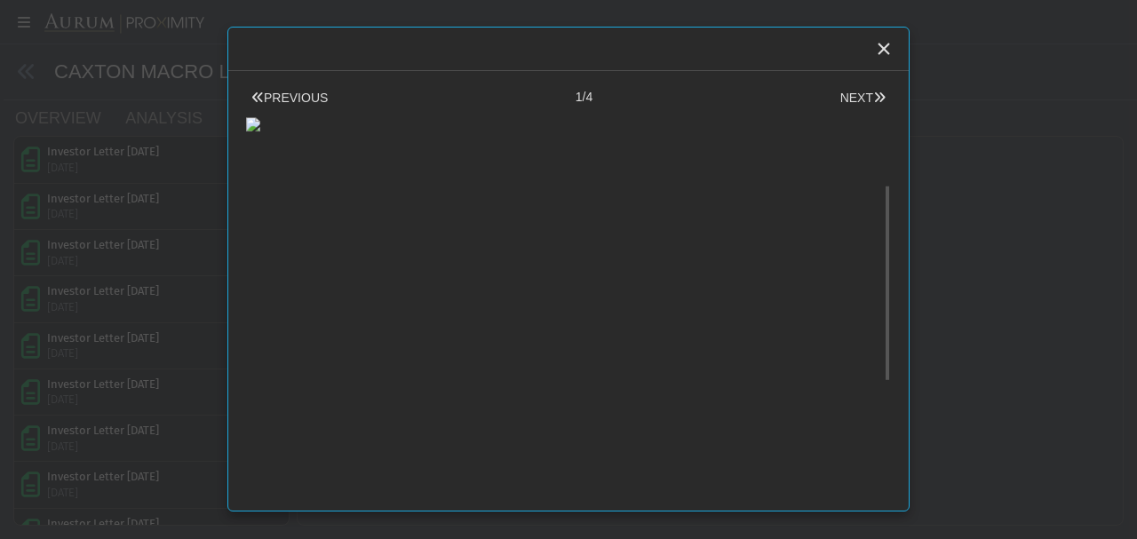
scroll to position [358, 0]
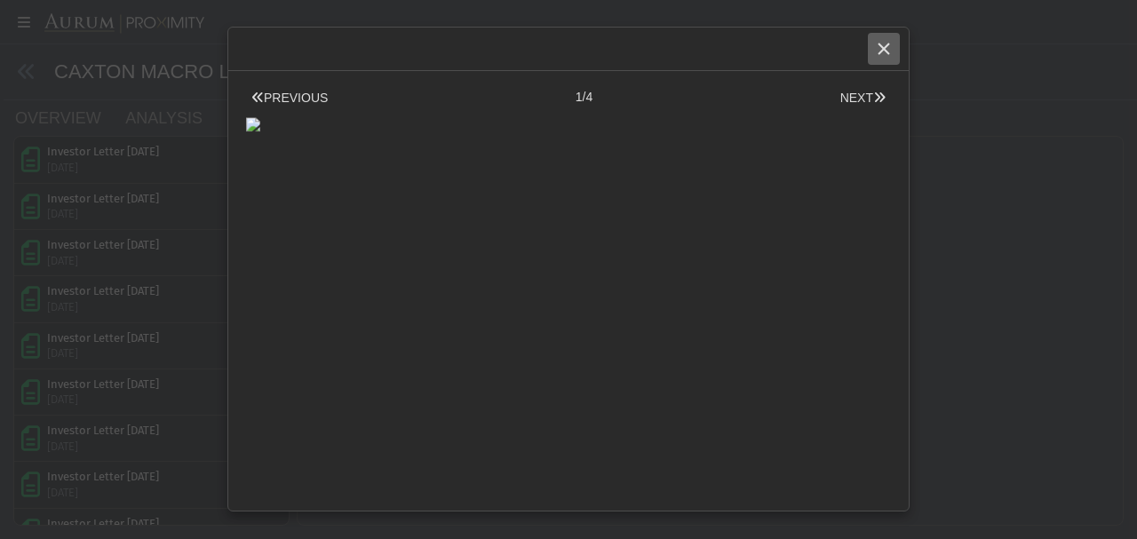
click at [894, 51] on div "Close" at bounding box center [884, 49] width 30 height 30
